Goal: Task Accomplishment & Management: Use online tool/utility

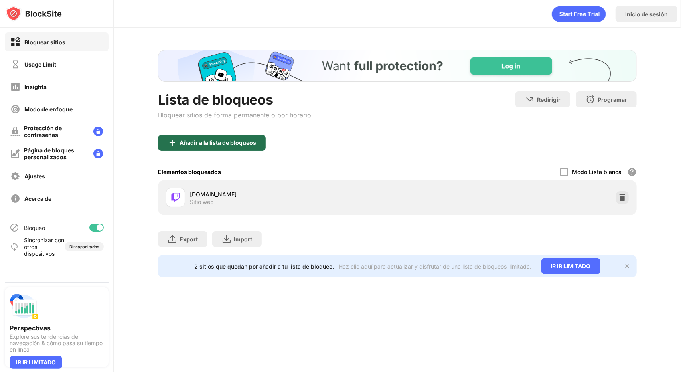
click at [244, 137] on div "Añadir a la lista de bloqueos" at bounding box center [212, 143] width 108 height 16
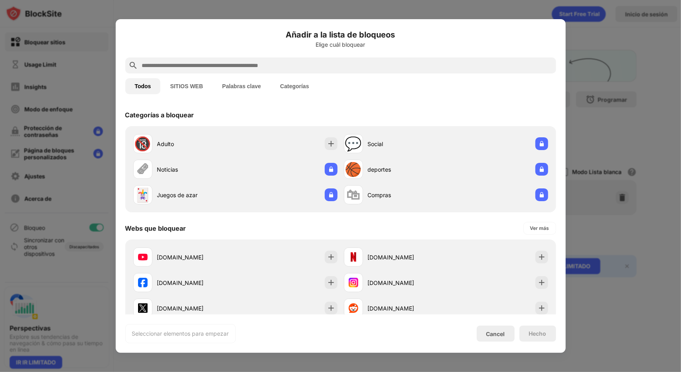
click at [205, 65] on input "text" at bounding box center [347, 66] width 412 height 10
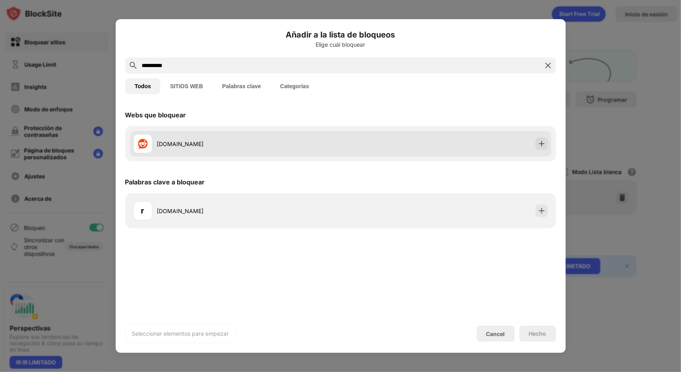
type input "**********"
click at [232, 141] on div "[DOMAIN_NAME]" at bounding box center [249, 144] width 184 height 8
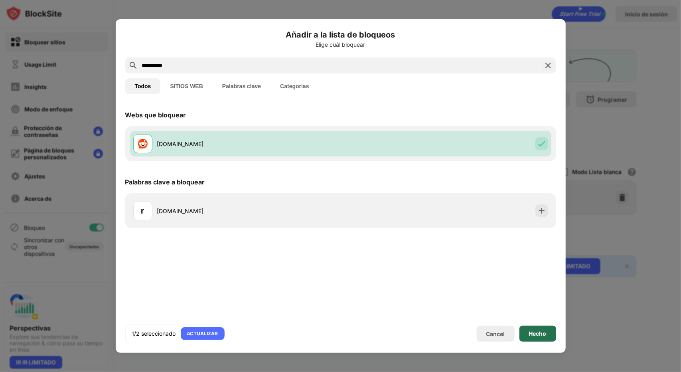
click at [539, 338] on div "Hecho" at bounding box center [538, 334] width 37 height 16
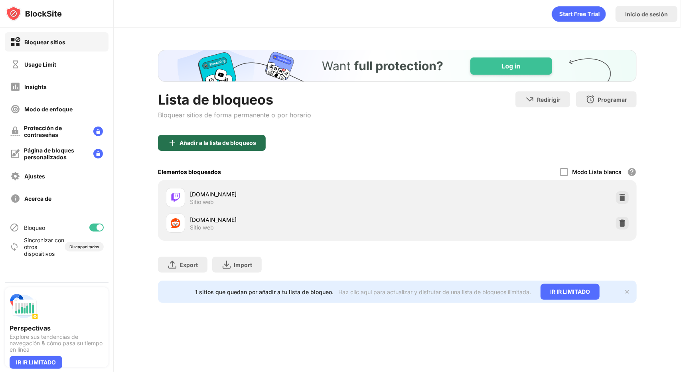
click at [203, 148] on div "Añadir a la lista de bloqueos" at bounding box center [212, 143] width 108 height 16
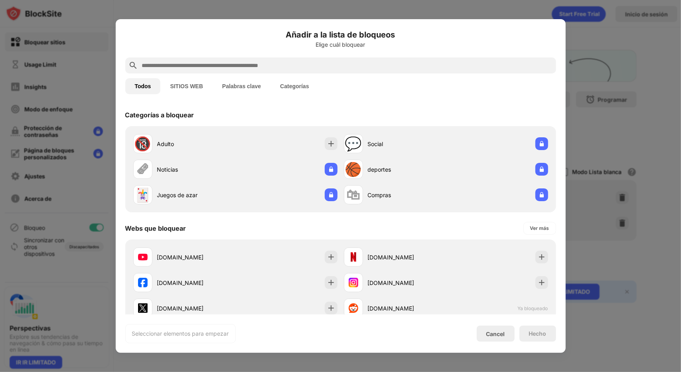
click at [202, 67] on input "text" at bounding box center [347, 66] width 412 height 10
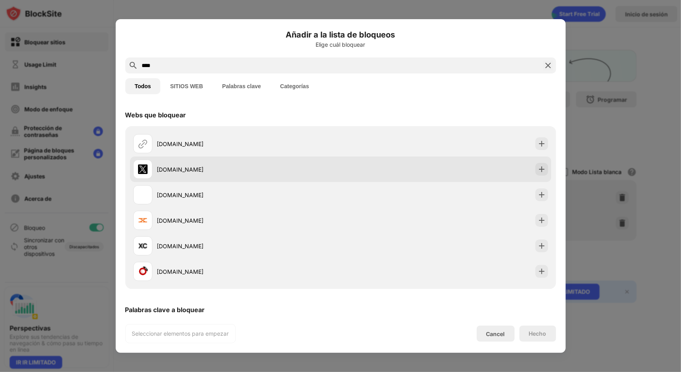
type input "****"
click at [219, 170] on div "[DOMAIN_NAME]" at bounding box center [249, 169] width 184 height 8
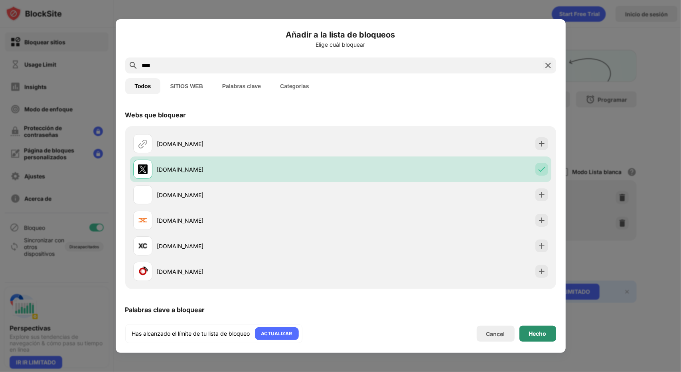
click at [541, 332] on div "Hecho" at bounding box center [538, 334] width 18 height 6
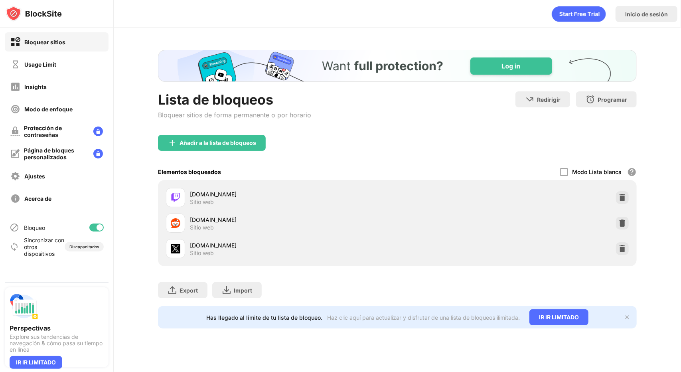
click at [630, 318] on img at bounding box center [627, 317] width 6 height 6
